Goal: Register for event/course

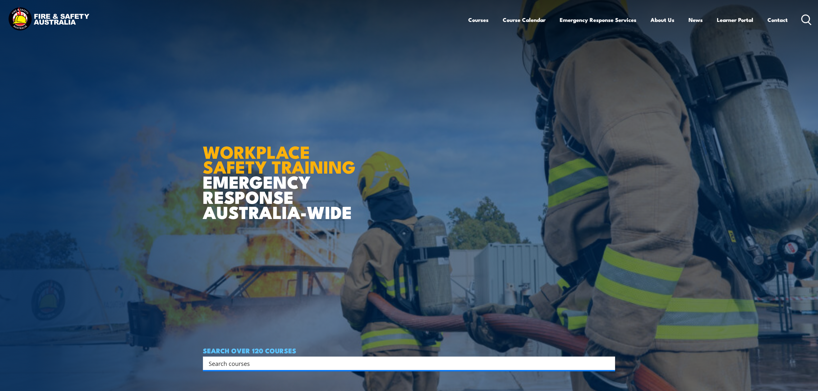
click at [243, 356] on div "SEARCH OVER 120 COURSES Search Filter by Locations [GEOGRAPHIC_DATA] [GEOGRAPHI…" at bounding box center [409, 358] width 412 height 23
click at [243, 364] on input "Search input" at bounding box center [405, 363] width 392 height 10
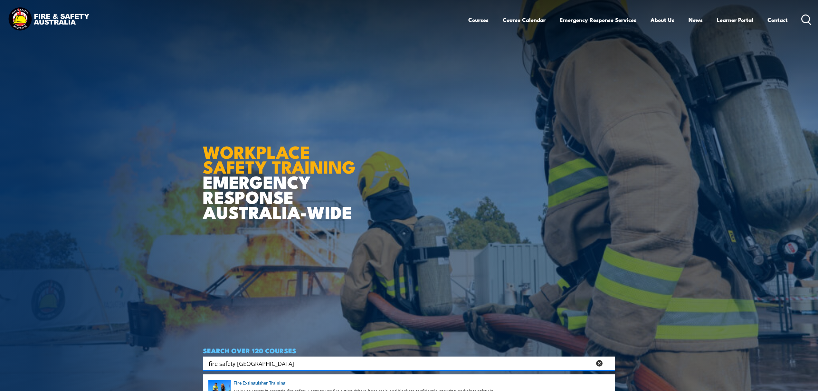
click at [263, 367] on input "fire safety [GEOGRAPHIC_DATA]" at bounding box center [400, 363] width 383 height 10
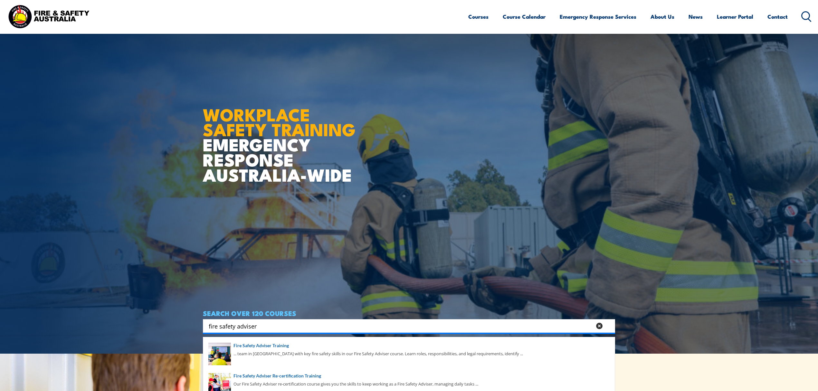
scroll to position [43, 0]
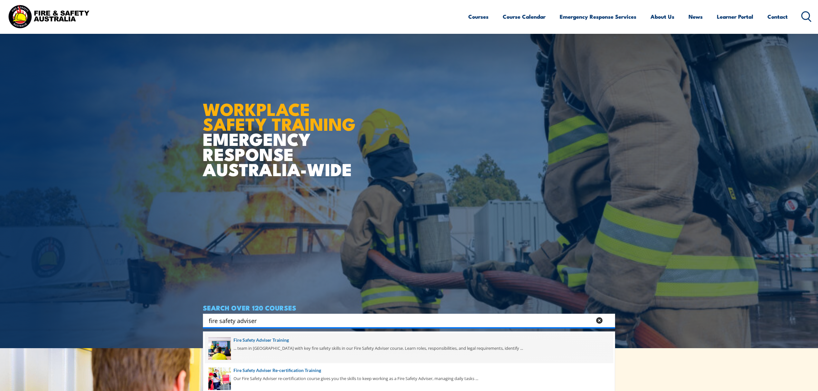
type input "fire safety adviser"
click at [284, 344] on span at bounding box center [409, 348] width 408 height 30
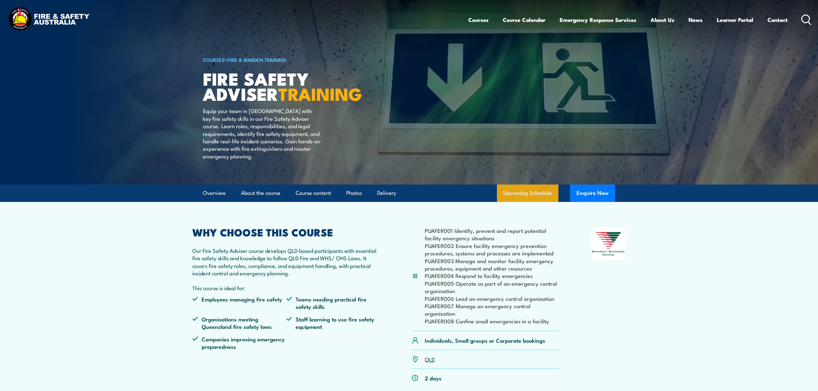
click at [547, 202] on link "Upcoming Schedule" at bounding box center [527, 192] width 61 height 17
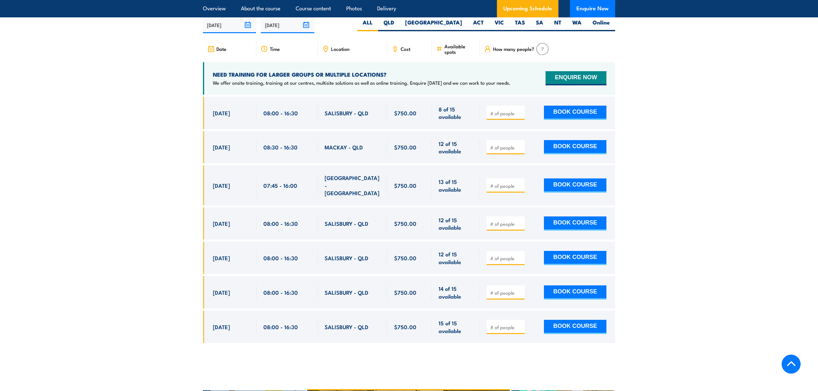
scroll to position [1053, 0]
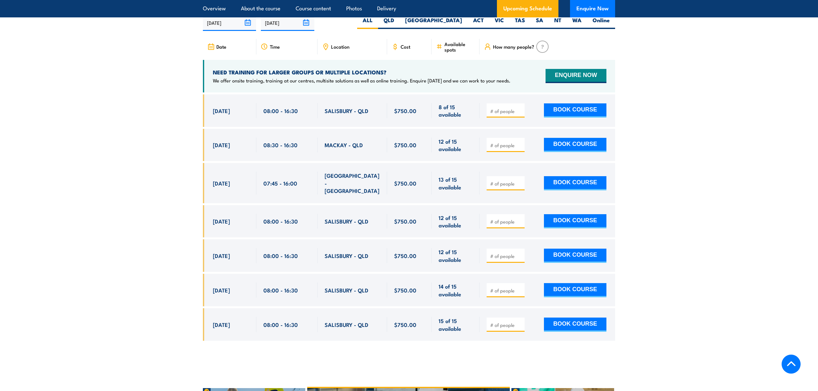
drag, startPoint x: 210, startPoint y: 150, endPoint x: 469, endPoint y: 155, distance: 259.2
click at [469, 155] on div "22 Sep, 2025, 08:30 - 08:30" at bounding box center [409, 145] width 412 height 33
click at [469, 153] on span "12 of 15 available" at bounding box center [456, 144] width 34 height 15
click at [497, 148] on input "number" at bounding box center [506, 145] width 32 height 6
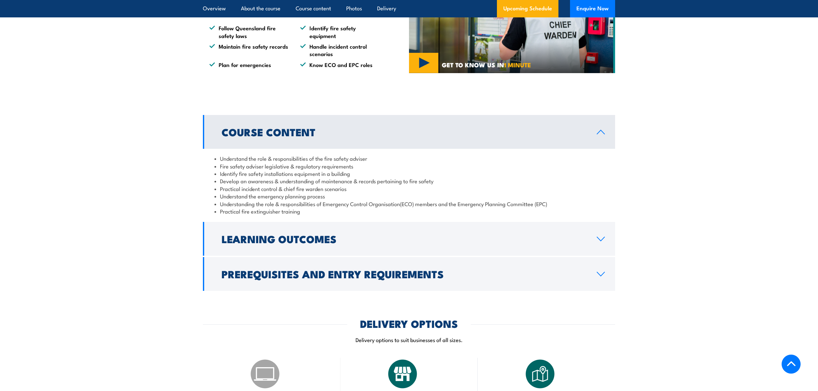
scroll to position [452, 0]
